Goal: Task Accomplishment & Management: Manage account settings

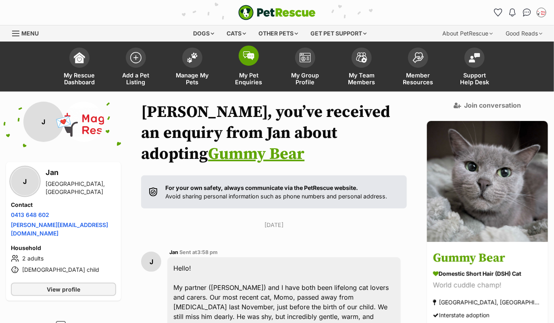
click at [251, 63] on span at bounding box center [249, 56] width 20 height 20
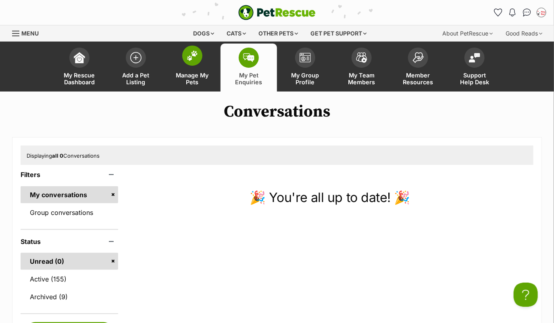
click at [185, 60] on span at bounding box center [192, 56] width 20 height 20
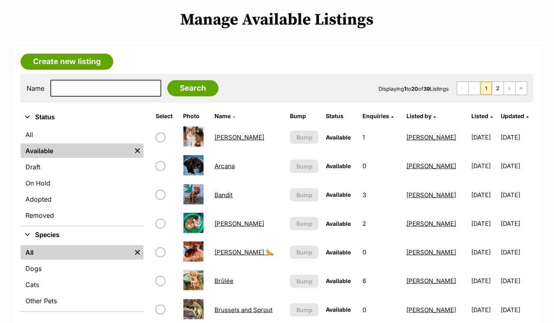
click at [218, 138] on link "Abel" at bounding box center [240, 137] width 50 height 8
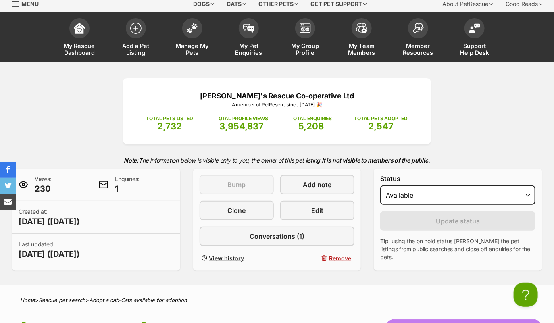
scroll to position [35, 0]
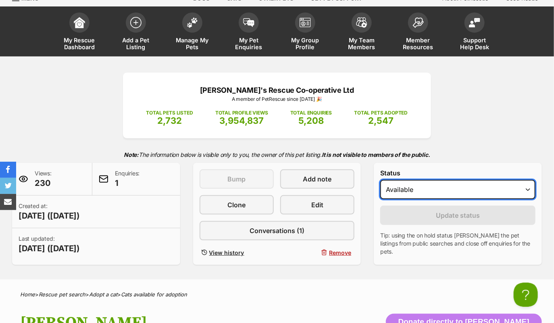
click at [431, 186] on select "Draft - not available as listing has enquires Available On hold Adopted" at bounding box center [457, 189] width 155 height 19
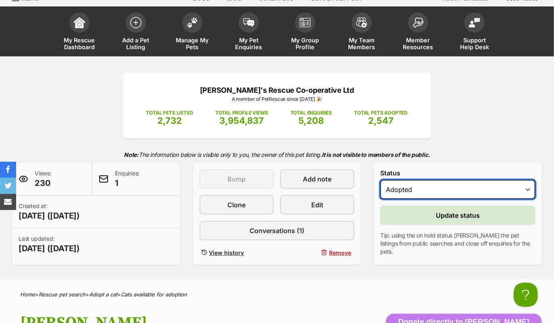
click at [415, 184] on select "Draft - not available as listing has enquires Available On hold Adopted" at bounding box center [457, 189] width 155 height 19
select select "on_hold"
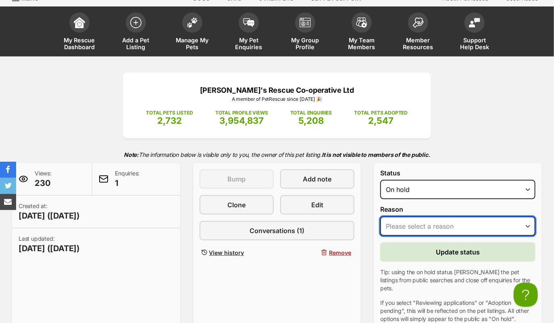
click at [414, 223] on select "Please select a reason Medical reasons Reviewing applications Adoption pending …" at bounding box center [457, 226] width 155 height 19
select select "reviewing_applications"
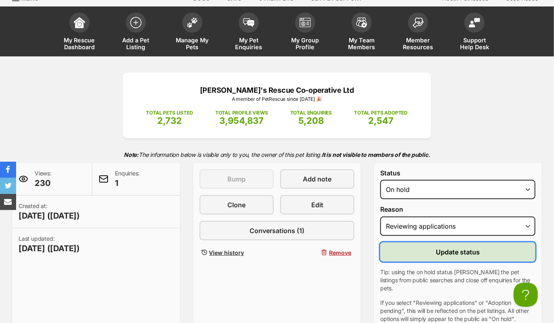
click at [438, 250] on span "Update status" at bounding box center [458, 252] width 44 height 10
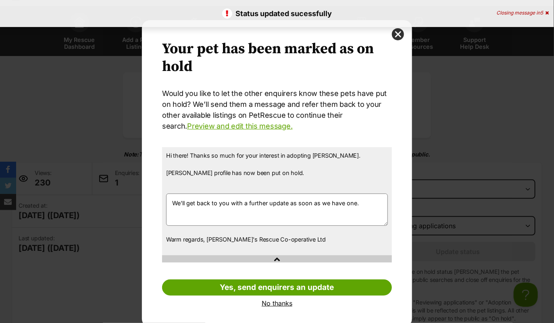
scroll to position [4, 0]
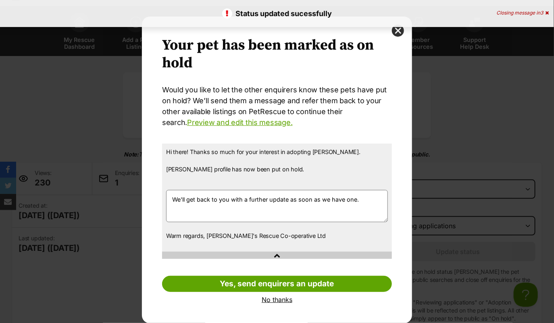
click at [277, 301] on link "No thanks" at bounding box center [277, 299] width 230 height 7
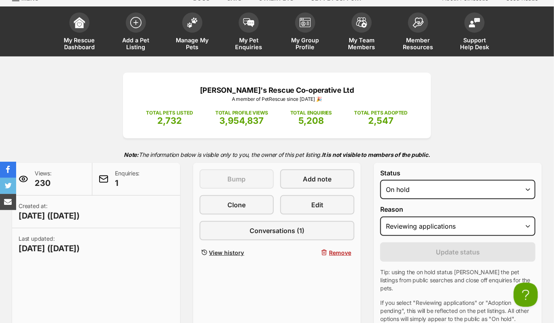
scroll to position [0, 0]
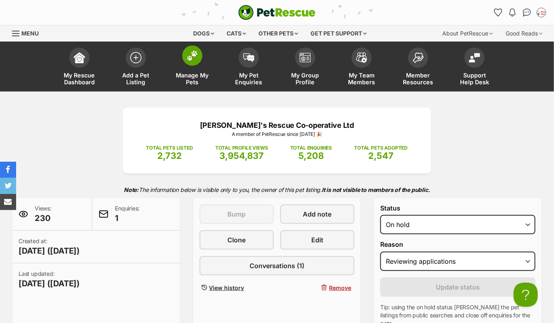
click at [183, 56] on span at bounding box center [192, 56] width 20 height 20
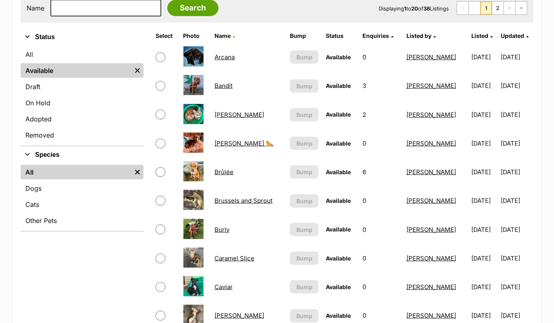
scroll to position [173, 0]
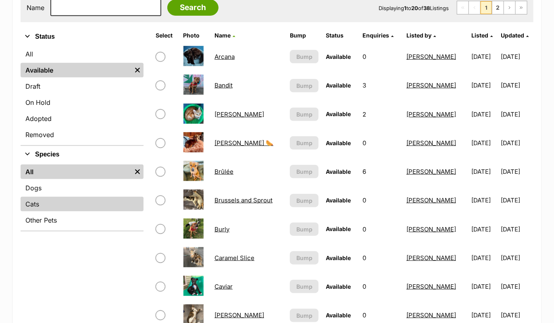
click at [59, 202] on link "Cats" at bounding box center [82, 204] width 123 height 15
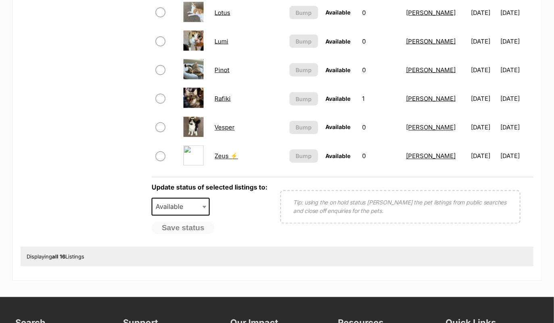
scroll to position [516, 0]
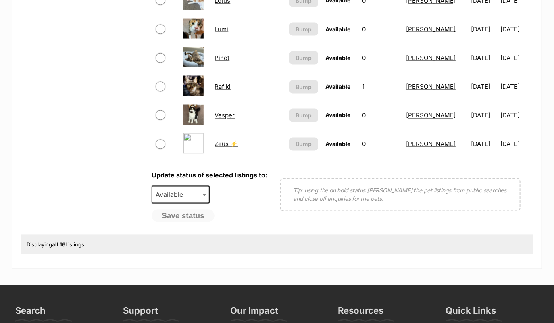
click at [220, 52] on td "Pinot" at bounding box center [248, 58] width 74 height 28
click at [222, 56] on link "Pinot" at bounding box center [222, 58] width 15 height 8
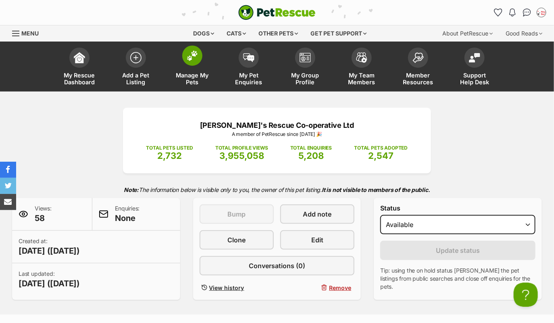
click at [190, 58] on img at bounding box center [192, 55] width 11 height 10
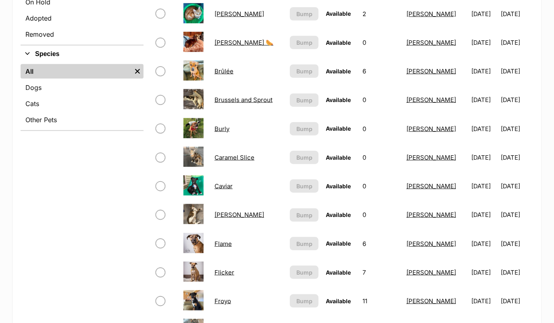
scroll to position [276, 0]
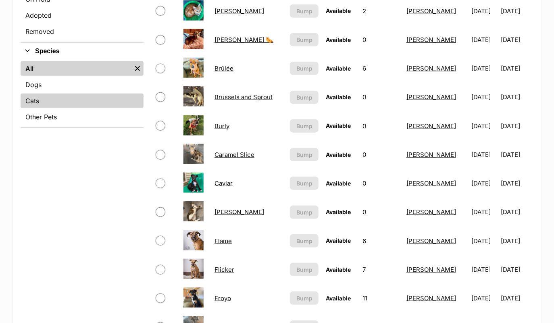
click at [96, 106] on link "Cats" at bounding box center [82, 101] width 123 height 15
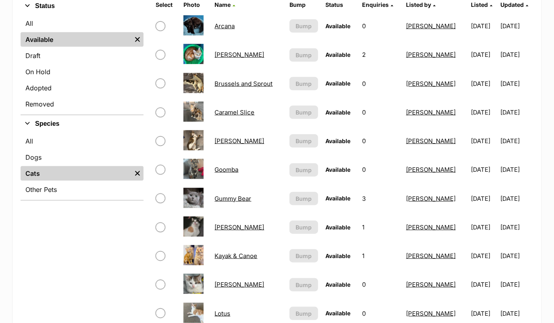
scroll to position [204, 0]
click at [223, 19] on td "Arcana" at bounding box center [248, 26] width 74 height 28
click at [227, 22] on link "Arcana" at bounding box center [225, 26] width 20 height 8
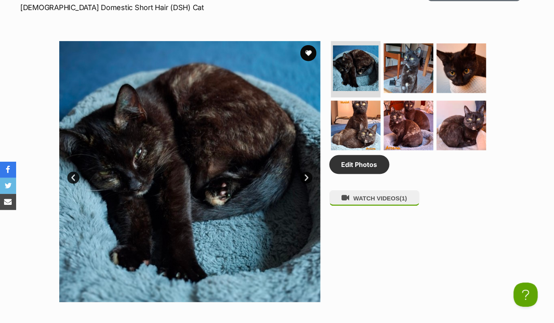
scroll to position [385, 0]
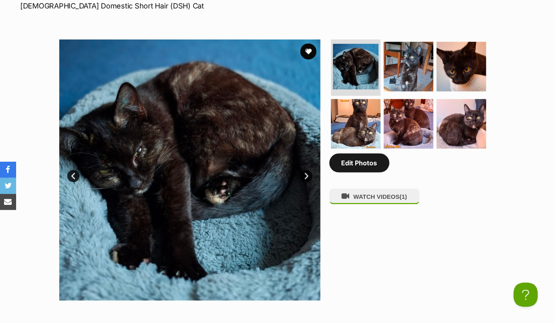
click at [358, 169] on link "Edit Photos" at bounding box center [359, 163] width 60 height 19
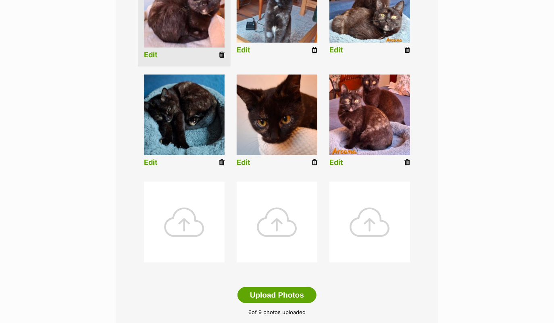
scroll to position [383, 0]
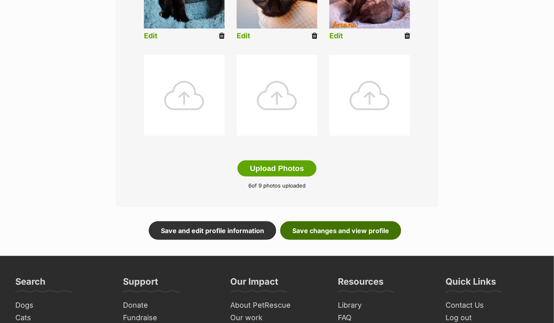
click at [334, 231] on link "Save changes and view profile" at bounding box center [340, 230] width 121 height 19
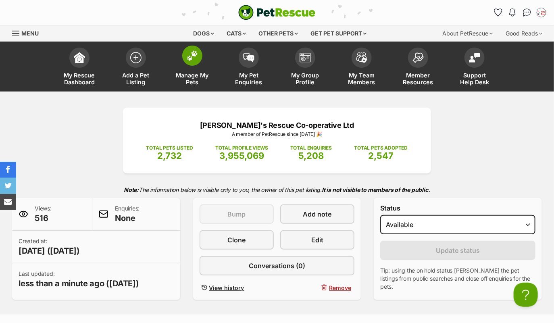
click at [198, 56] on img at bounding box center [192, 55] width 11 height 10
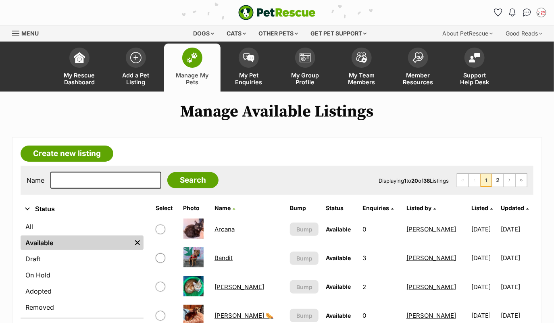
scroll to position [69, 0]
